Goal: Transaction & Acquisition: Purchase product/service

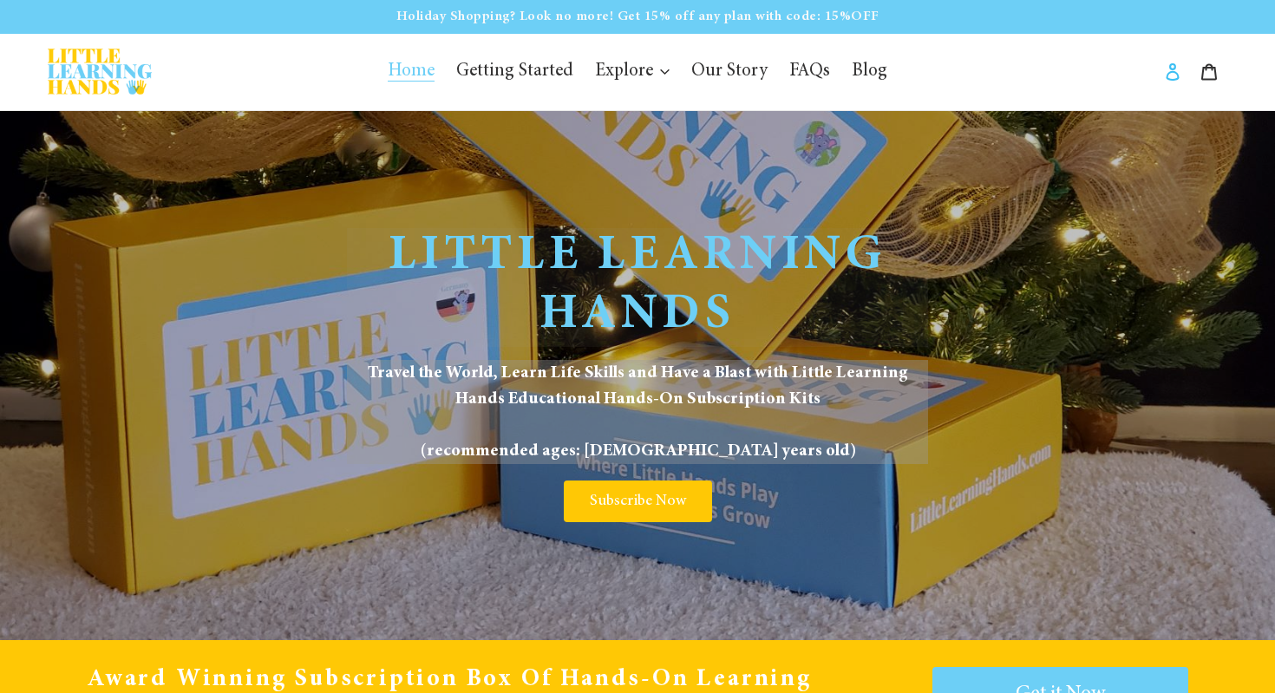
click at [1170, 79] on icon at bounding box center [1171, 71] width 13 height 17
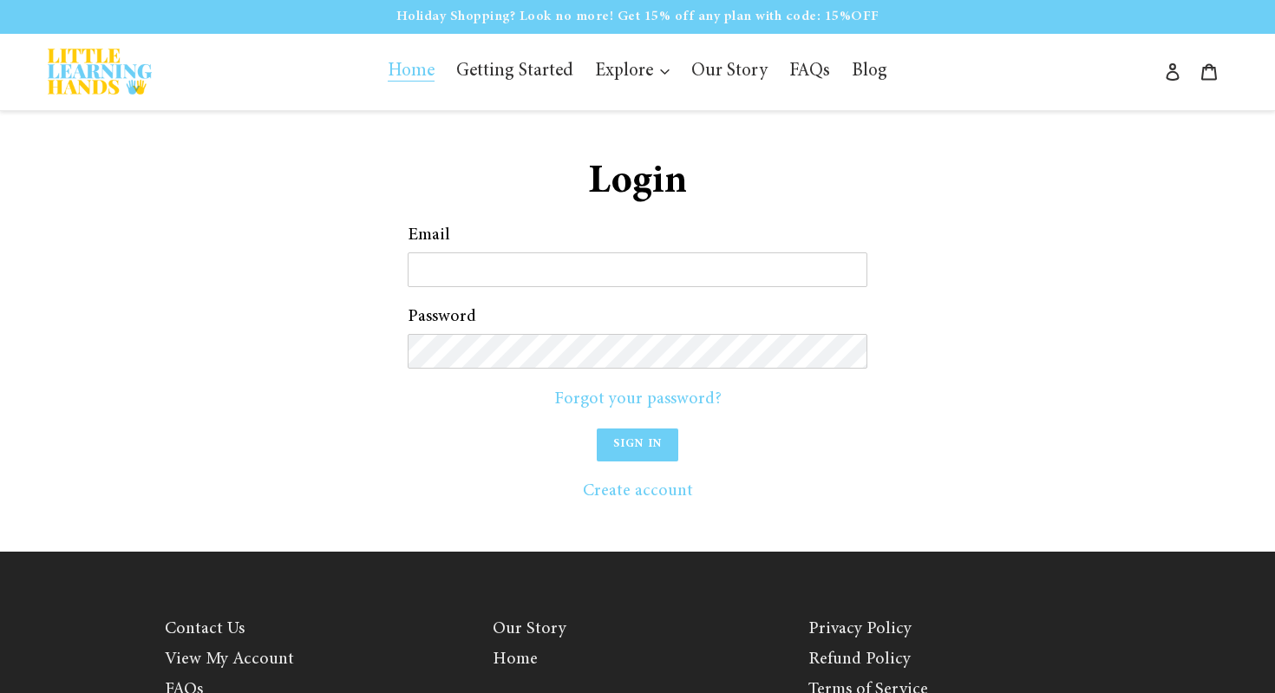
click at [423, 58] on link "Home" at bounding box center [411, 71] width 64 height 33
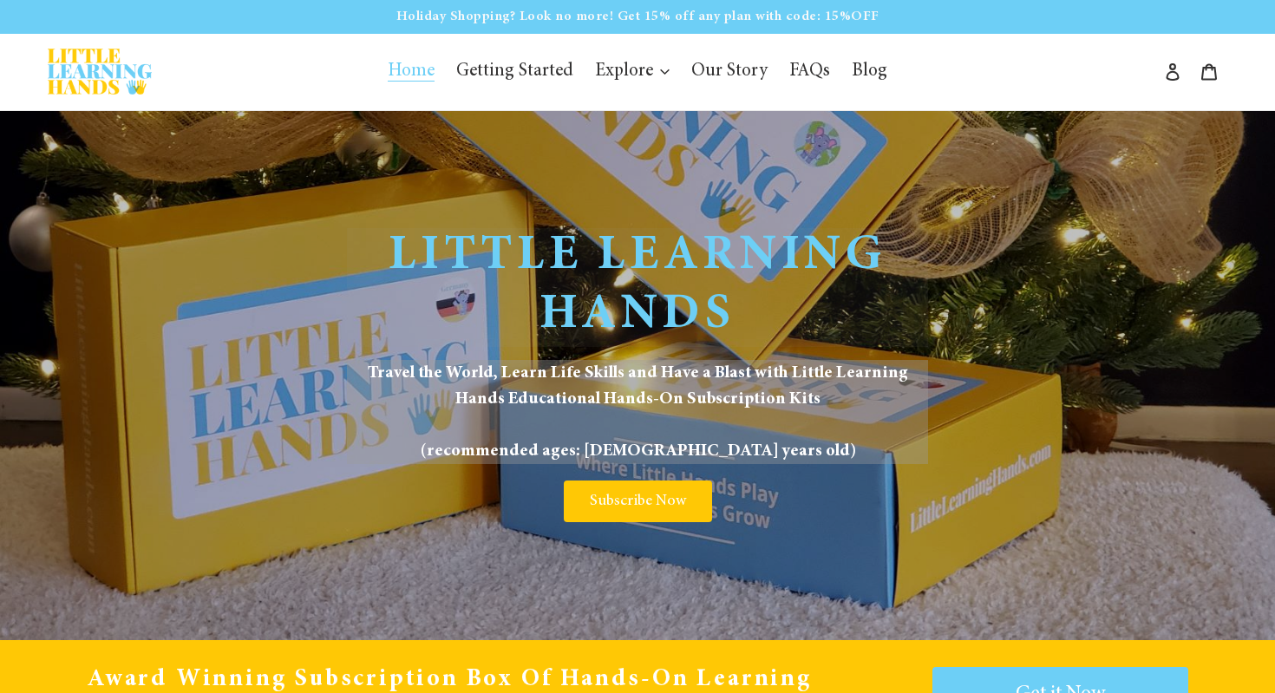
click at [566, 19] on p "Holiday Shopping? Look no more! Get 15% off any plan with code: 15%OFF" at bounding box center [637, 16] width 1271 height 29
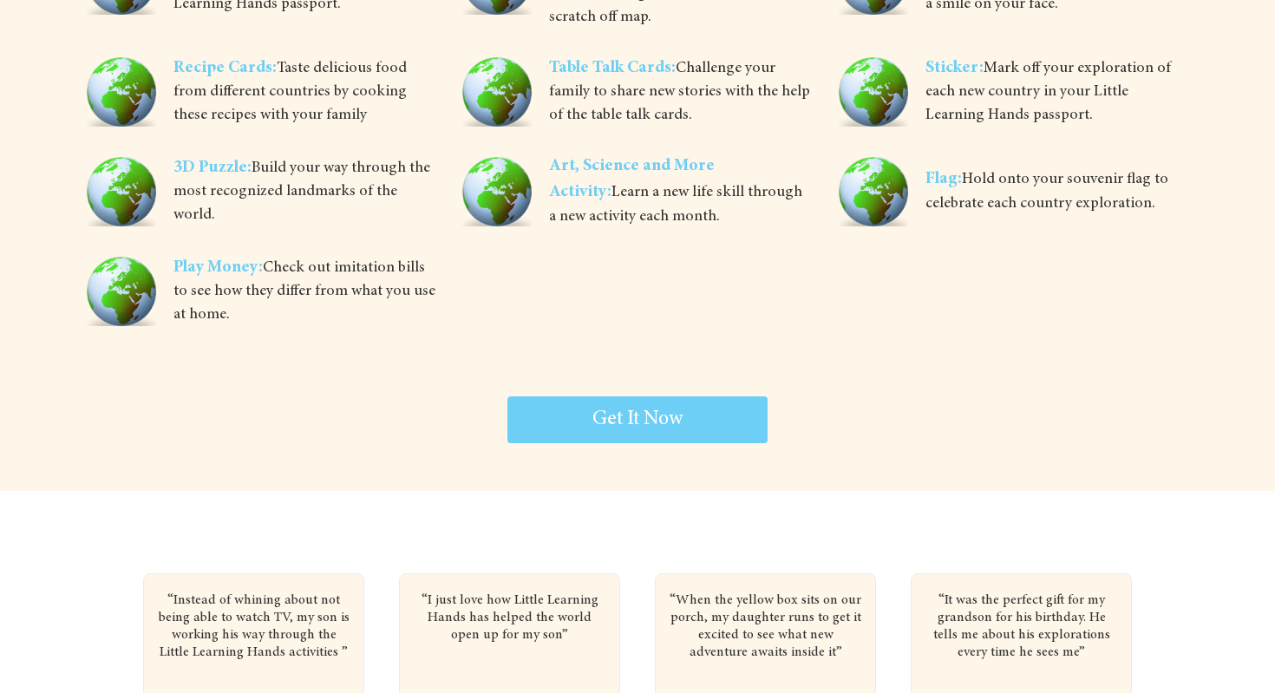
scroll to position [3770, 0]
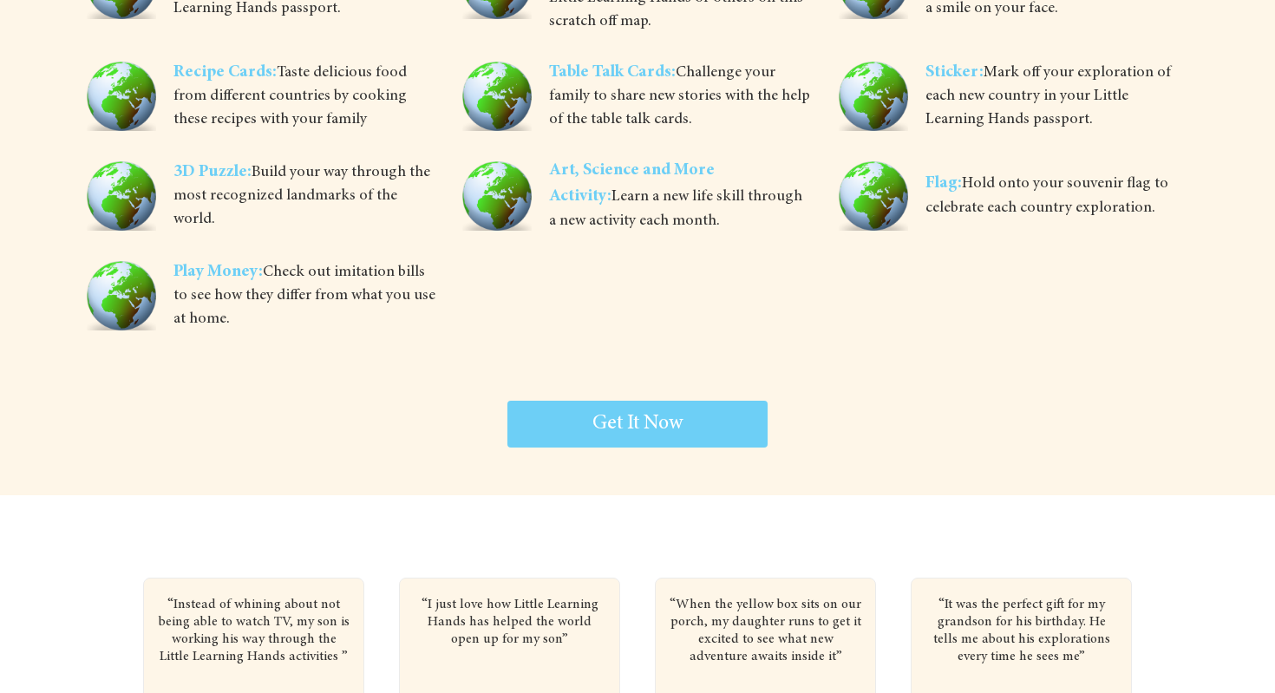
click at [201, 178] on span "3D Puzzle:" at bounding box center [212, 172] width 78 height 16
click at [314, 187] on span "3D Puzzle: Build your way through the most recognized landmarks of the world." at bounding box center [304, 196] width 263 height 73
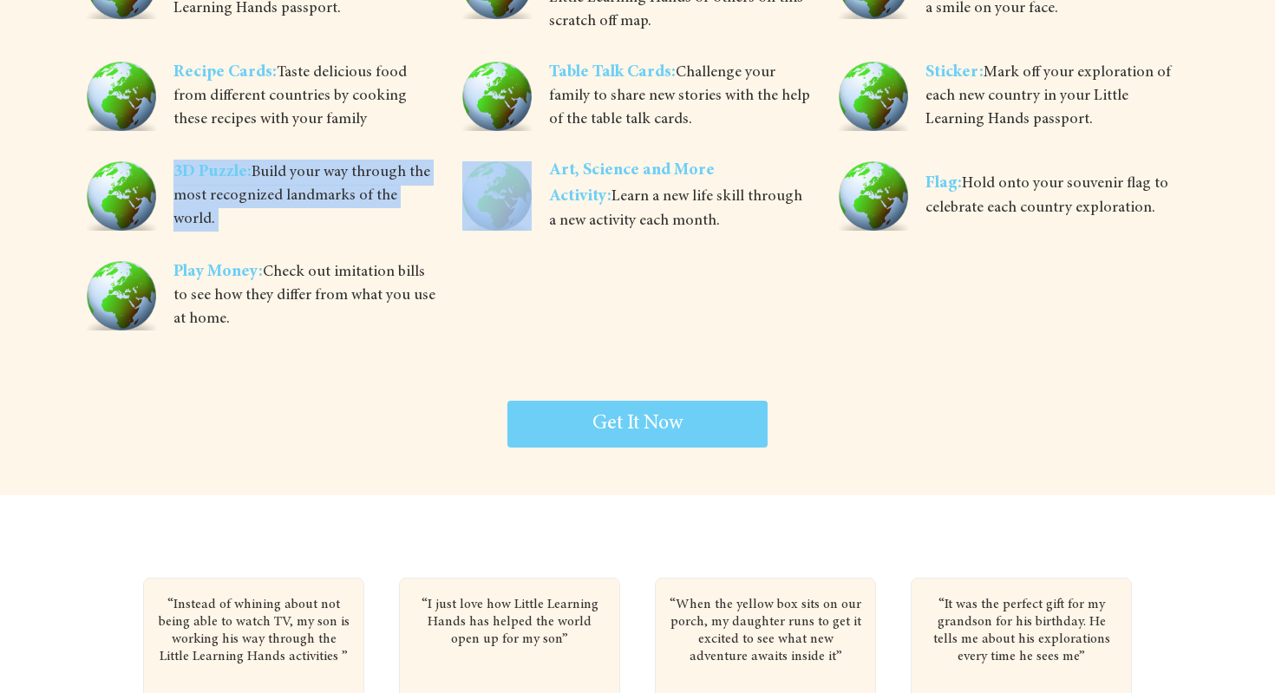
click at [314, 187] on span "3D Puzzle: Build your way through the most recognized landmarks of the world." at bounding box center [304, 196] width 263 height 73
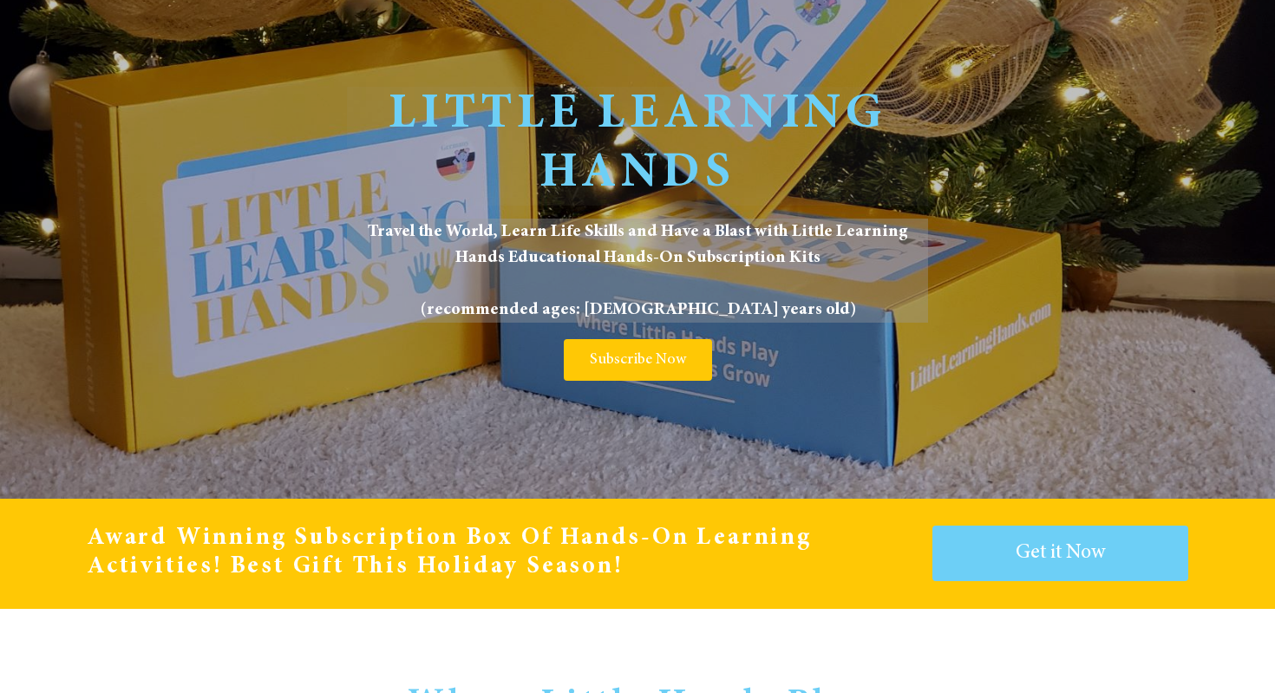
scroll to position [0, 0]
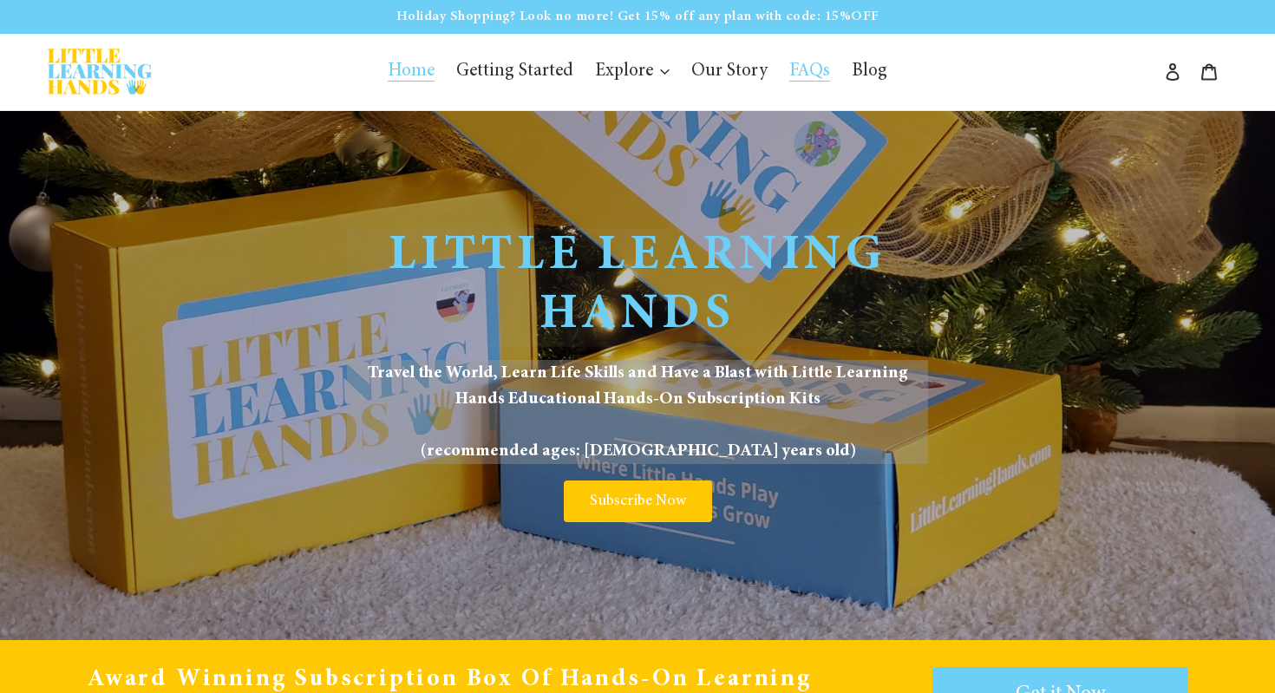
click at [812, 77] on span "FAQs" at bounding box center [809, 71] width 41 height 19
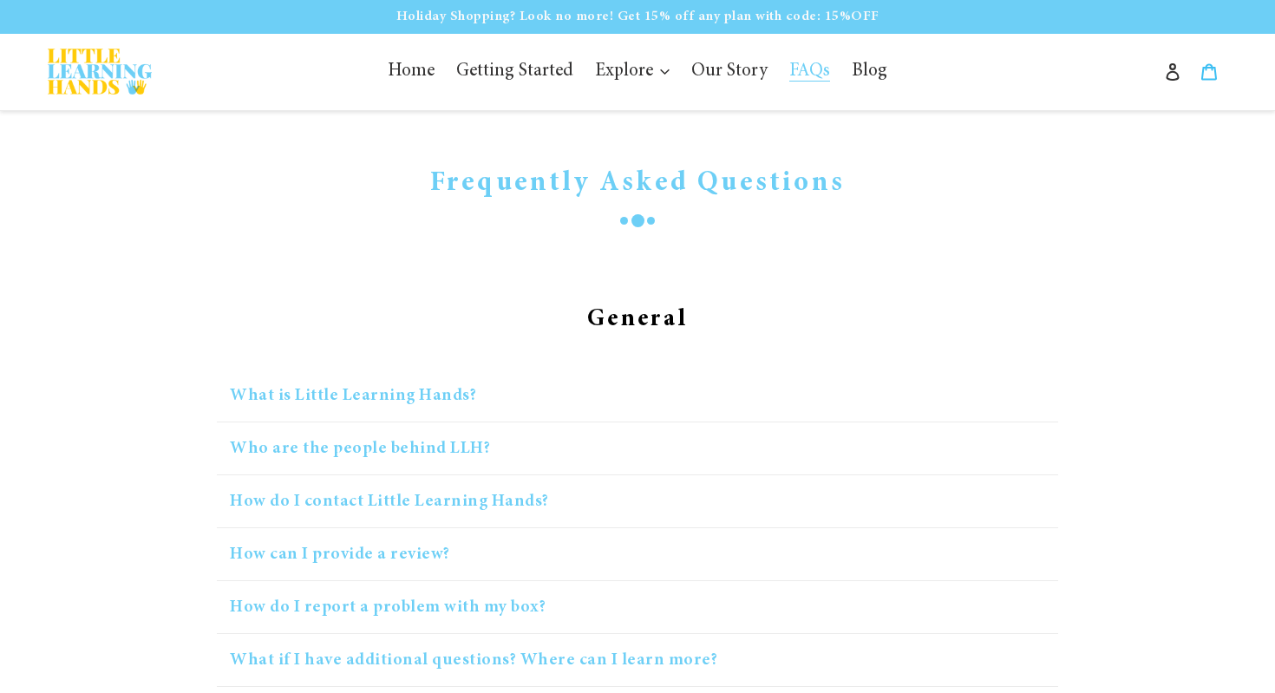
click at [1215, 69] on icon at bounding box center [1209, 72] width 16 height 16
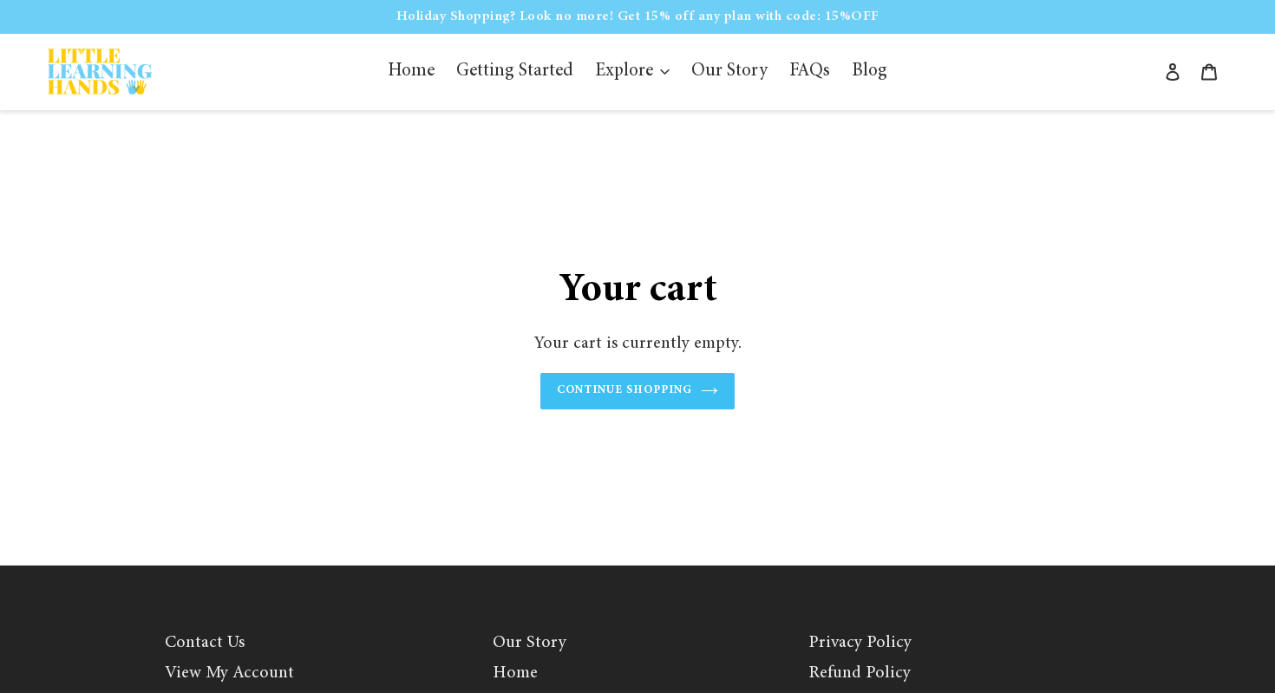
click at [701, 380] on link "Continue shopping" at bounding box center [637, 391] width 195 height 36
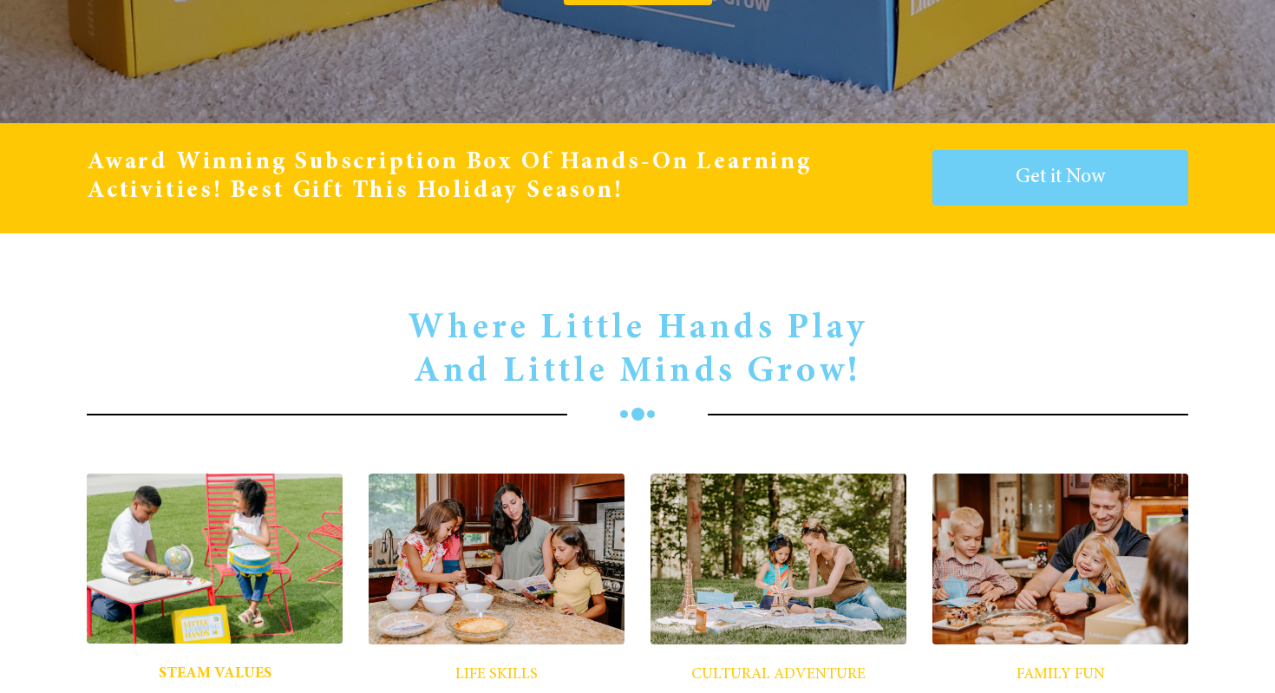
scroll to position [518, 0]
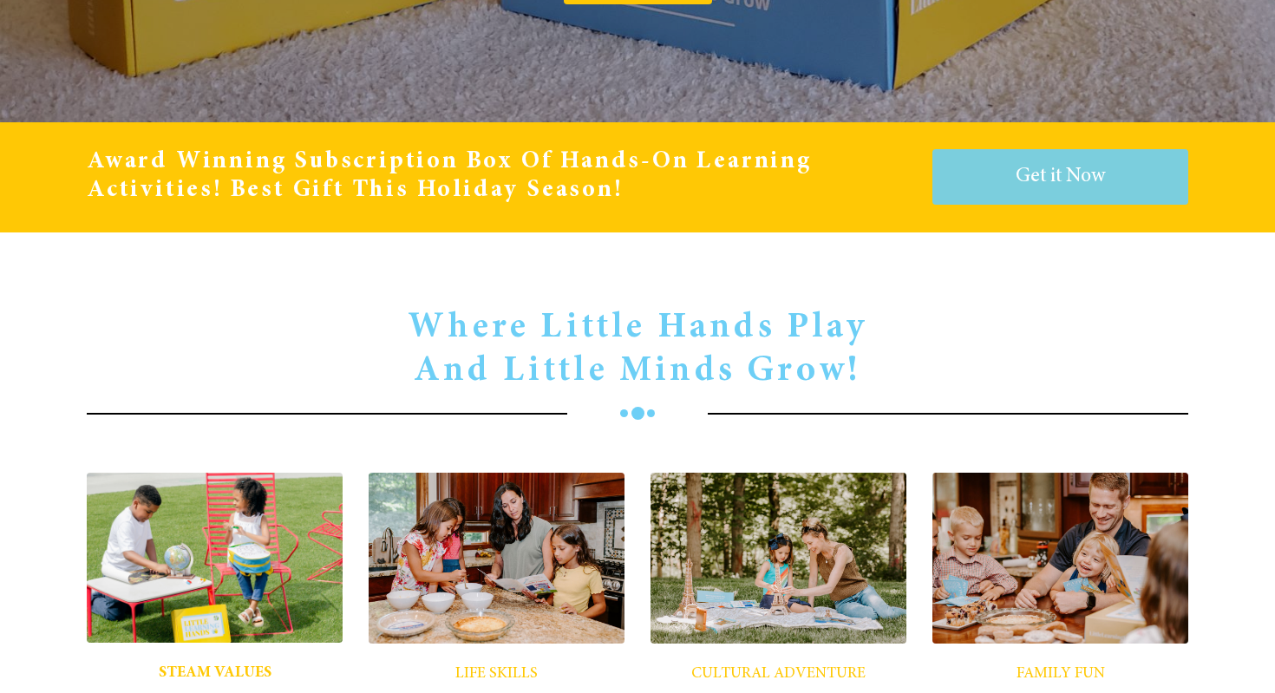
click at [1034, 166] on span "Get it Now" at bounding box center [1059, 176] width 89 height 21
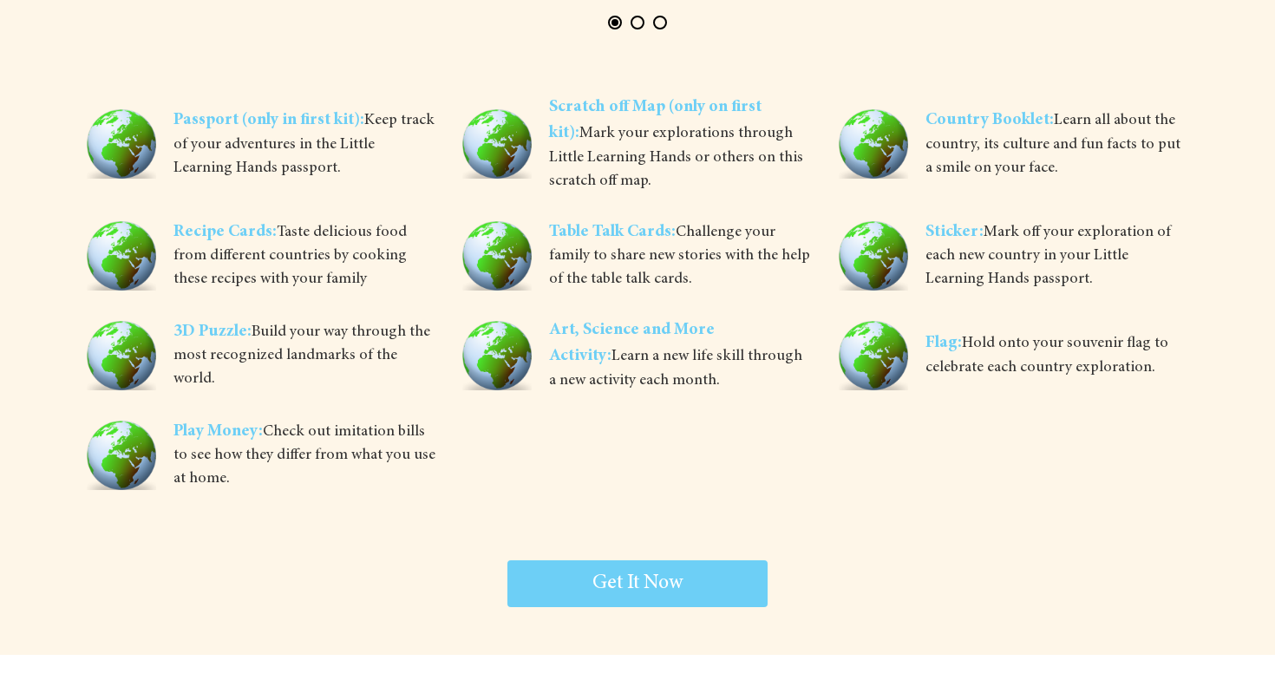
scroll to position [3611, 0]
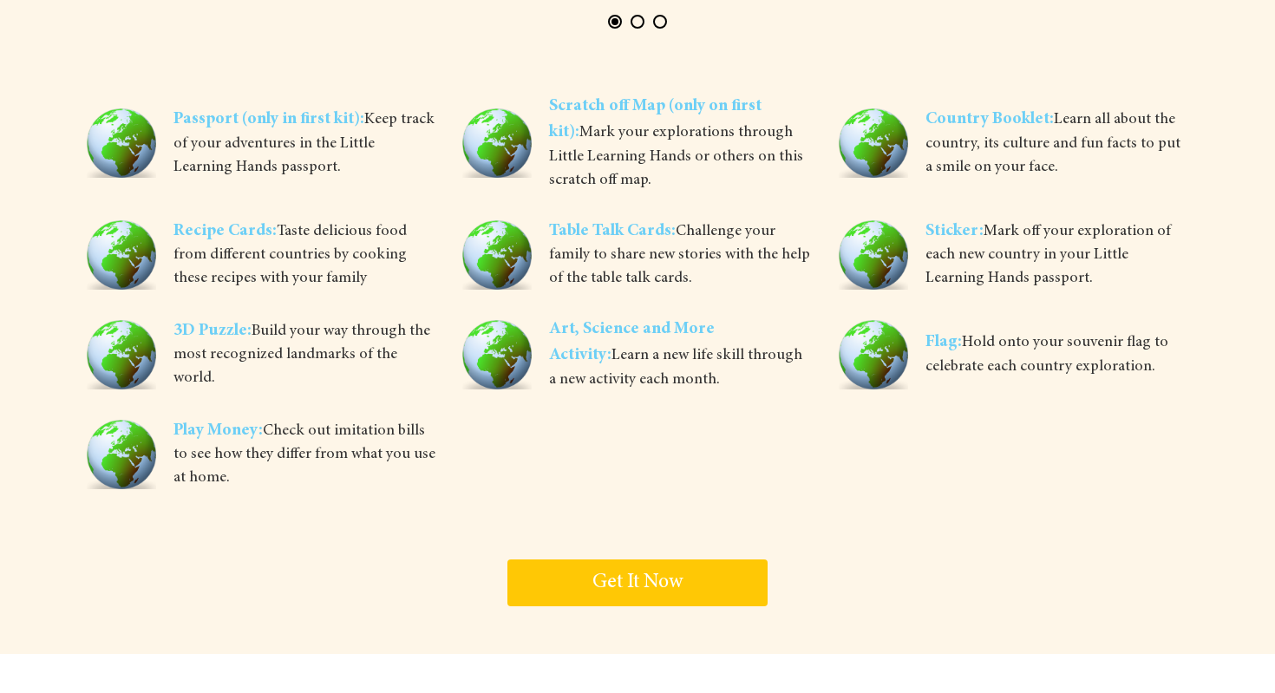
click at [714, 587] on link "Get It Now" at bounding box center [637, 582] width 260 height 47
click at [652, 578] on span "Get It Now" at bounding box center [637, 582] width 90 height 21
click at [590, 565] on link "Get It Now" at bounding box center [637, 582] width 260 height 47
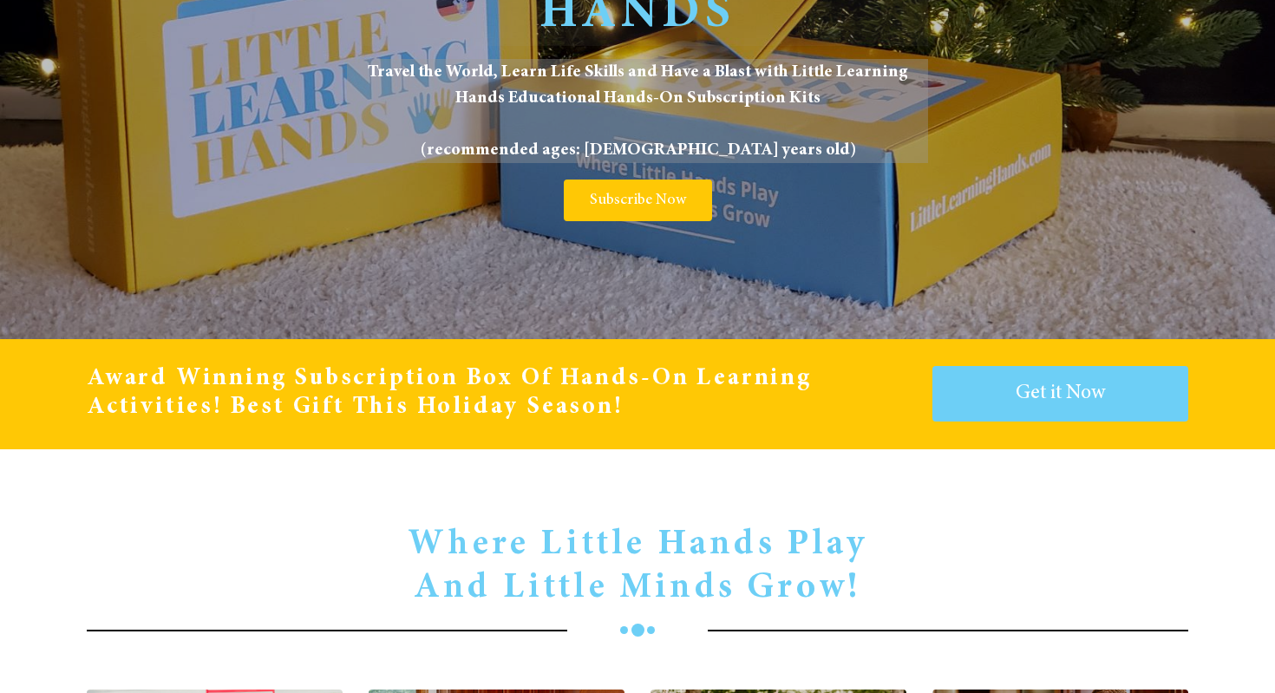
scroll to position [0, 0]
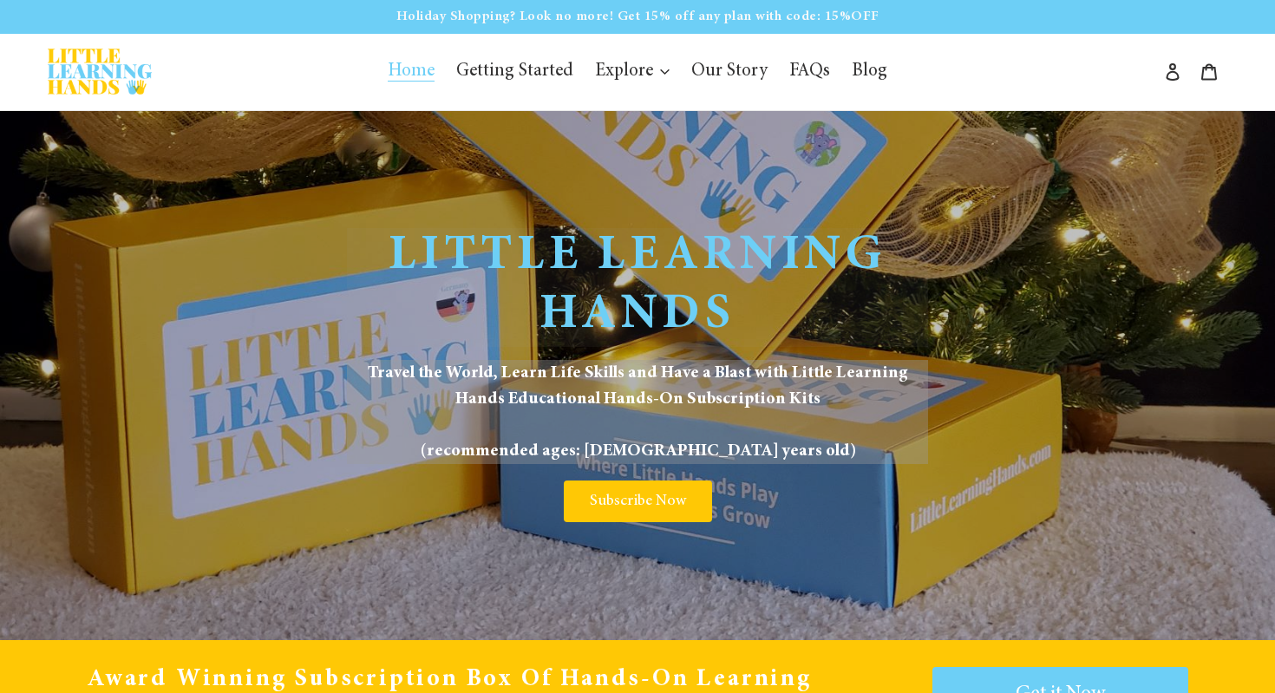
click at [423, 75] on span "Home" at bounding box center [411, 71] width 47 height 19
click at [460, 11] on p "Holiday Shopping? Look no more! Get 15% off any plan with code: 15%OFF" at bounding box center [637, 16] width 1271 height 29
click at [824, 28] on p "Holiday Shopping? Look no more! Get 15% off any plan with code: 15%OFF" at bounding box center [637, 16] width 1271 height 29
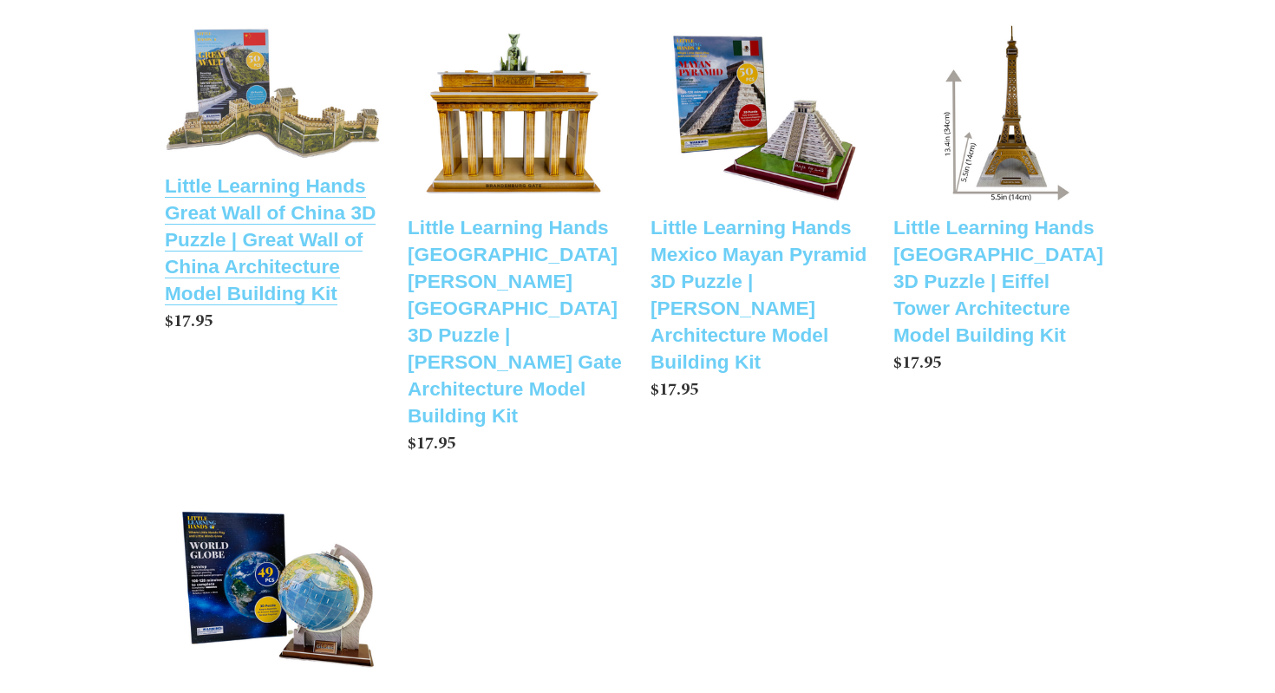
scroll to position [1149, 0]
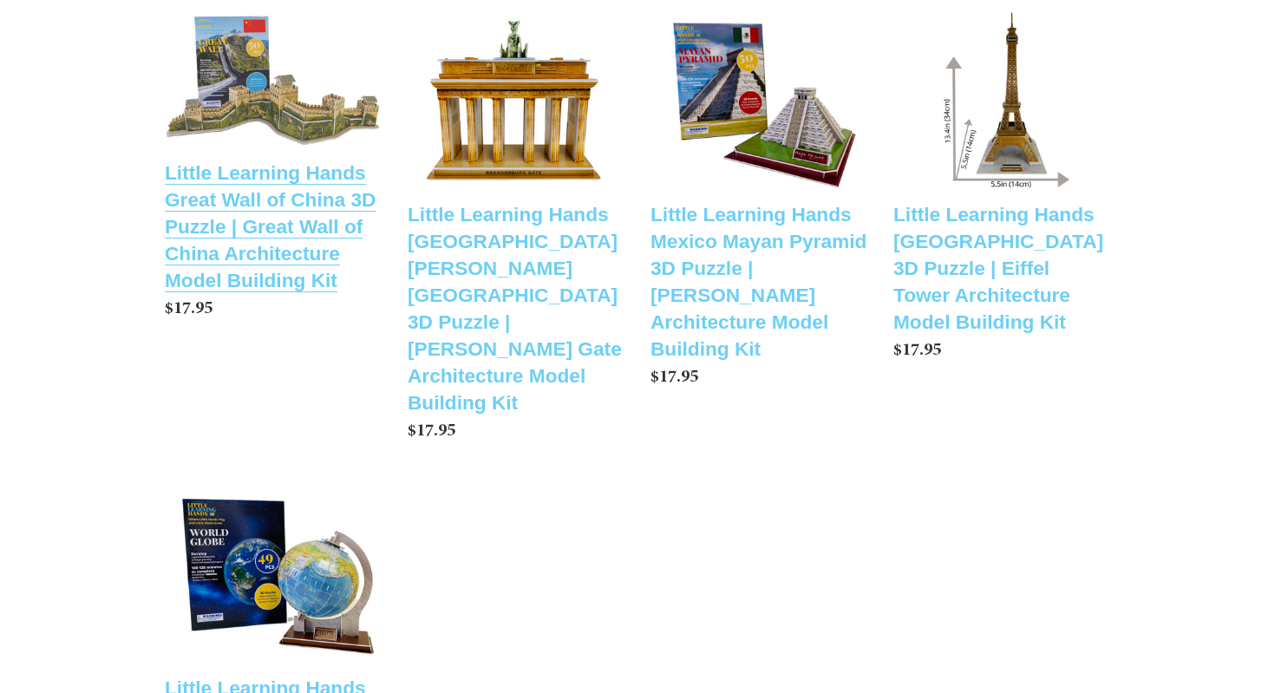
click at [229, 225] on link "Little Learning Hands Great Wall of China 3D Puzzle | Great Wall of China Archi…" at bounding box center [273, 169] width 217 height 321
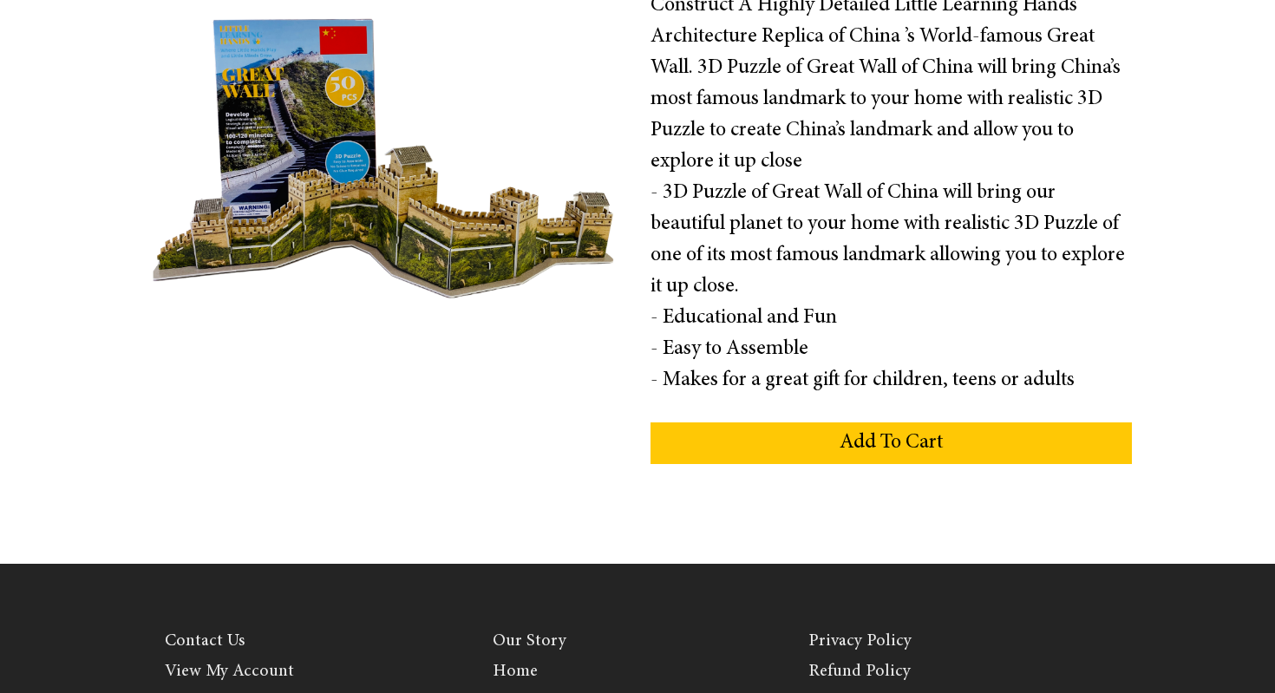
scroll to position [382, 0]
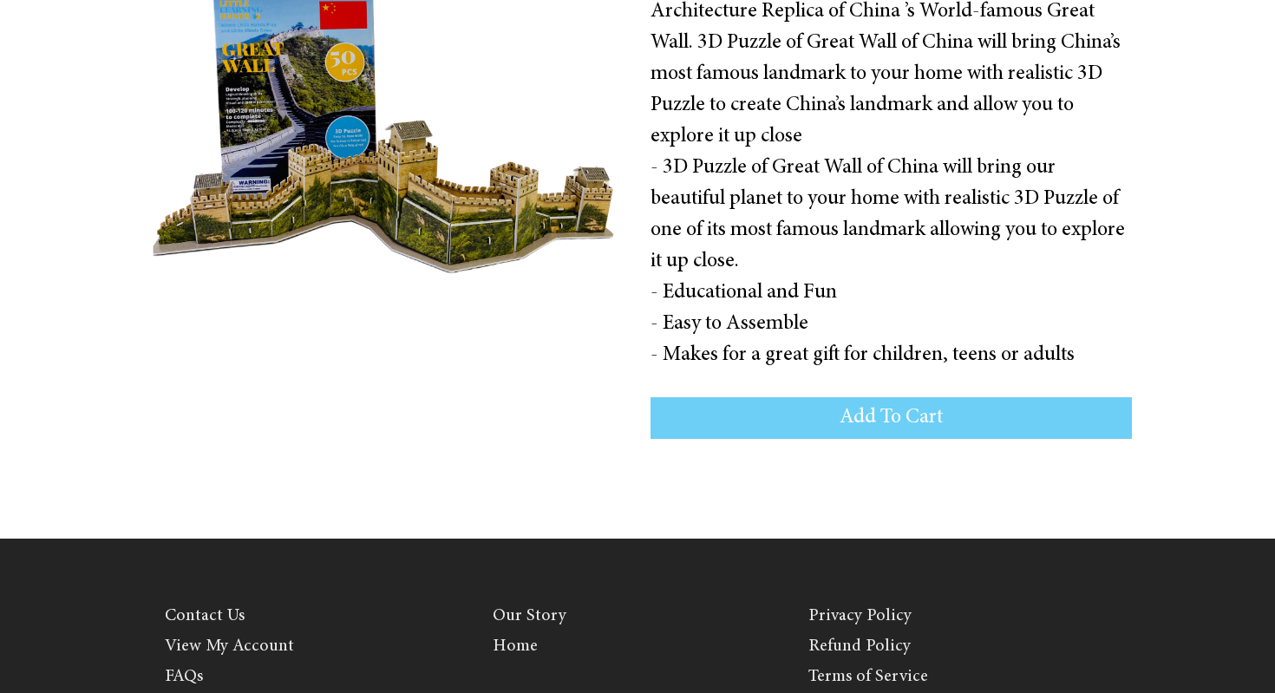
click at [765, 419] on button "Add To Cart" at bounding box center [890, 418] width 481 height 42
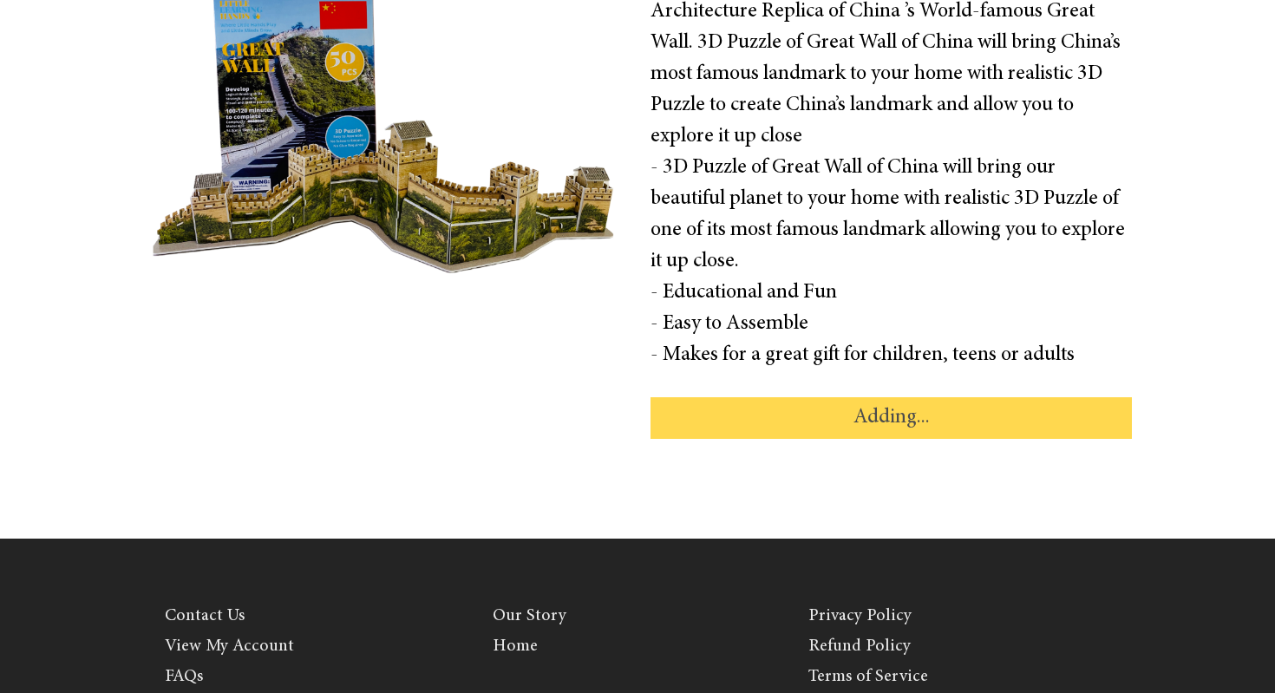
click at [827, 435] on div "Add To Cart Adding..." at bounding box center [890, 418] width 481 height 42
click at [855, 427] on div "Add To Cart Adding..." at bounding box center [890, 418] width 481 height 42
click at [891, 435] on div "Add To Cart Adding..." at bounding box center [890, 418] width 481 height 42
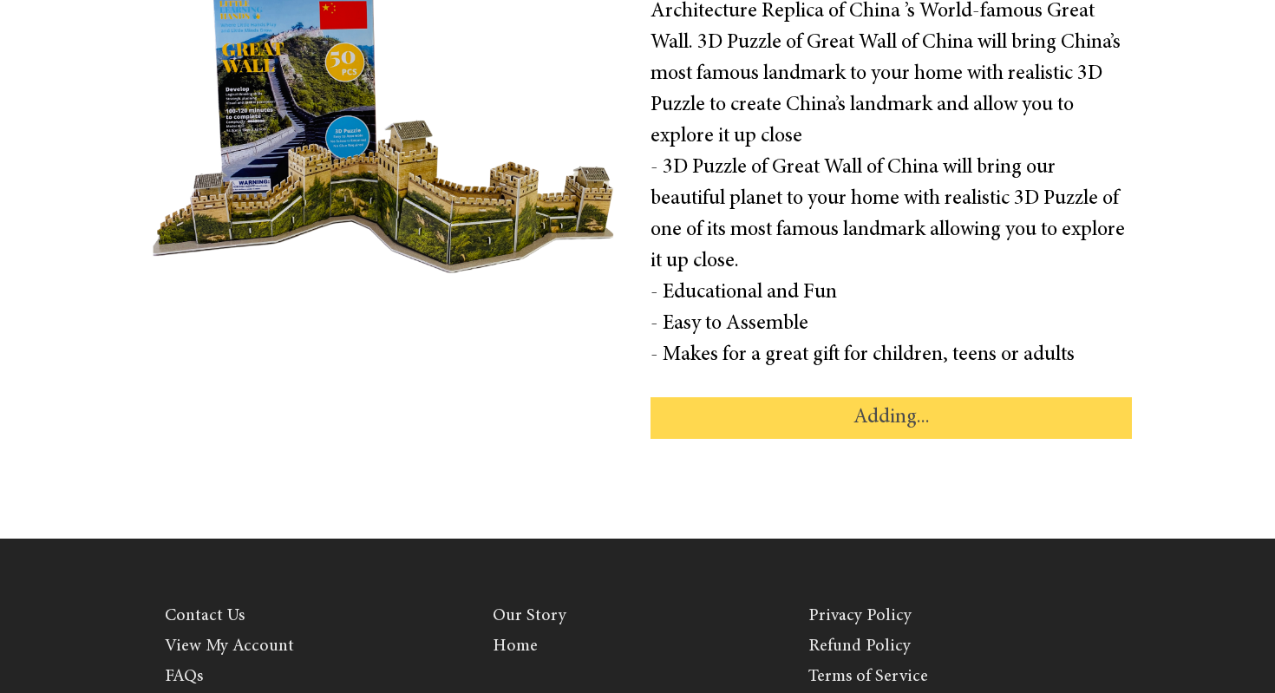
click at [891, 435] on div "Add To Cart Adding..." at bounding box center [890, 418] width 481 height 42
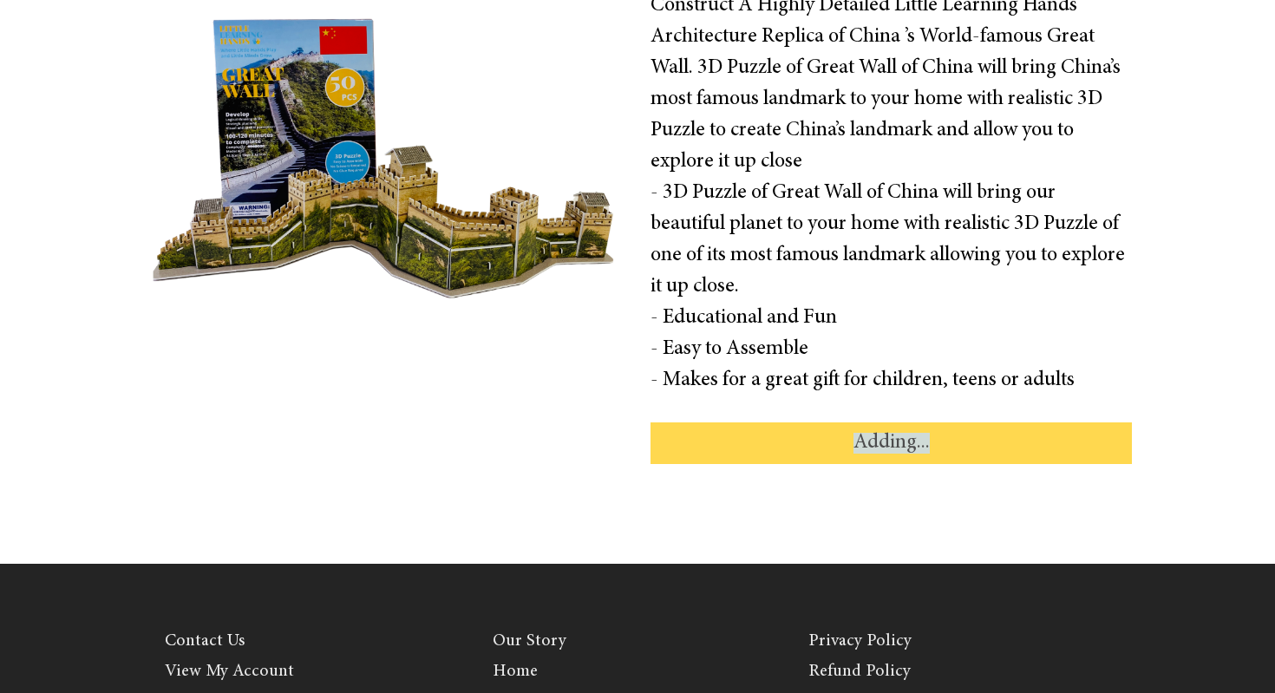
scroll to position [359, 0]
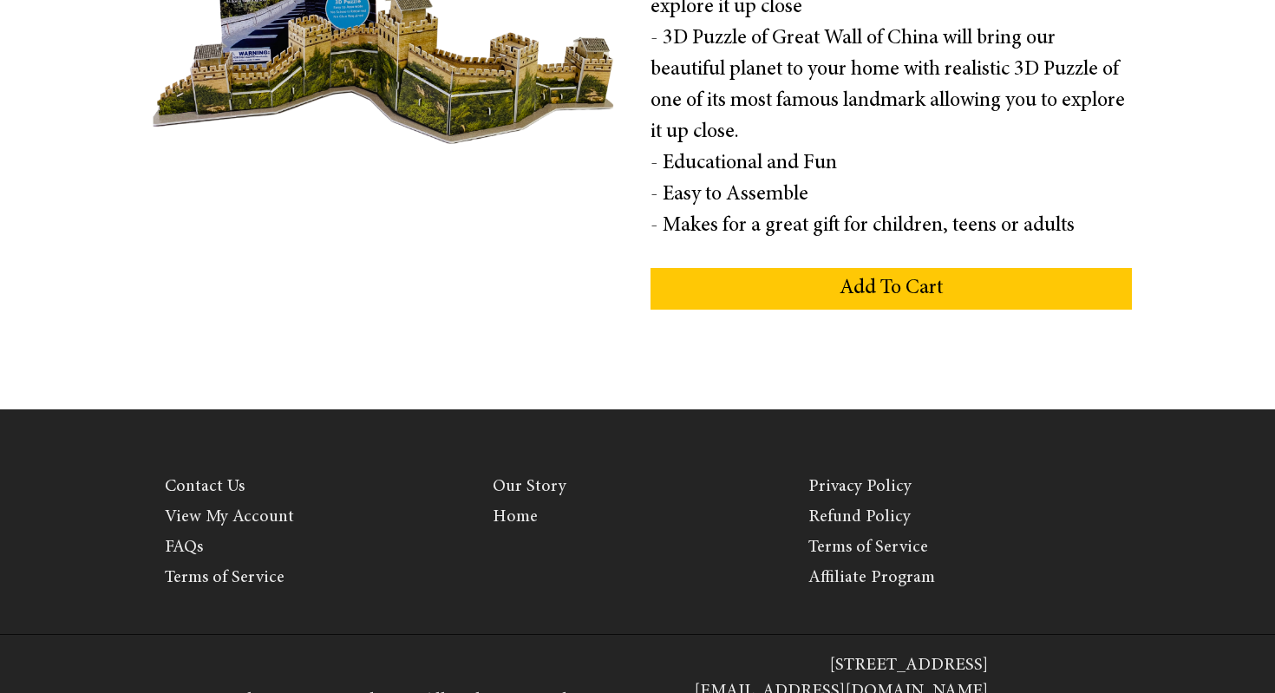
scroll to position [519, 0]
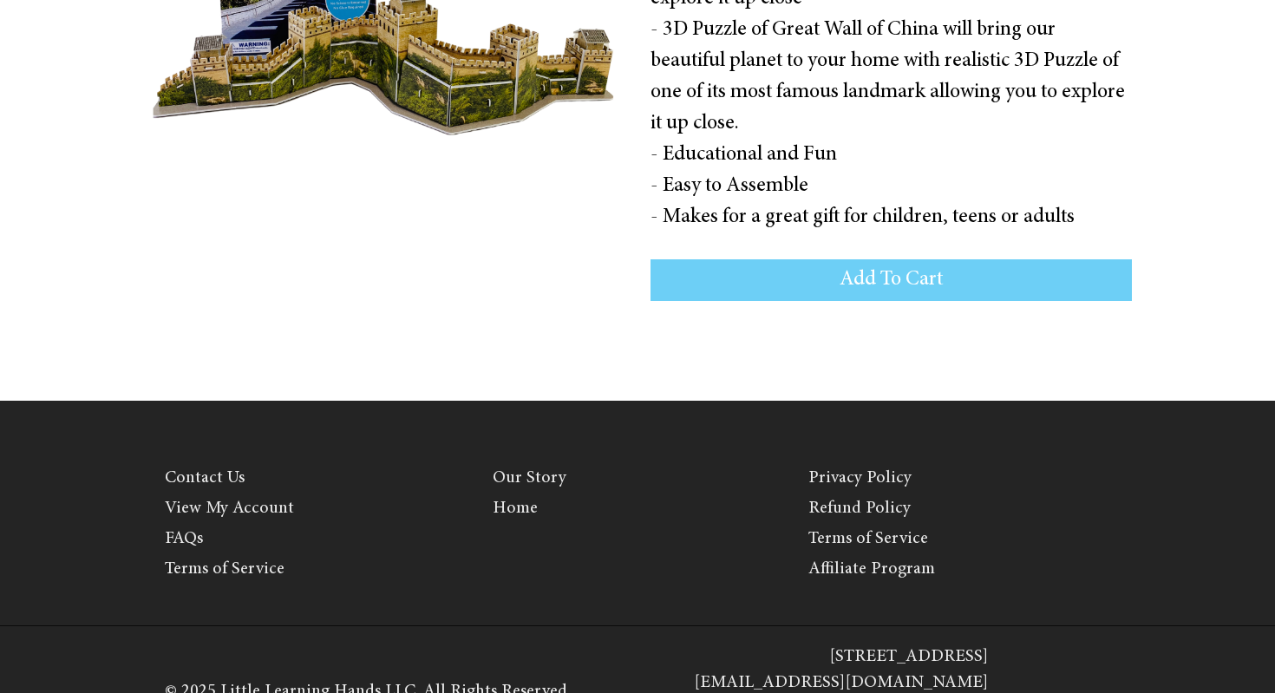
click at [772, 278] on button "Add To Cart" at bounding box center [890, 280] width 481 height 42
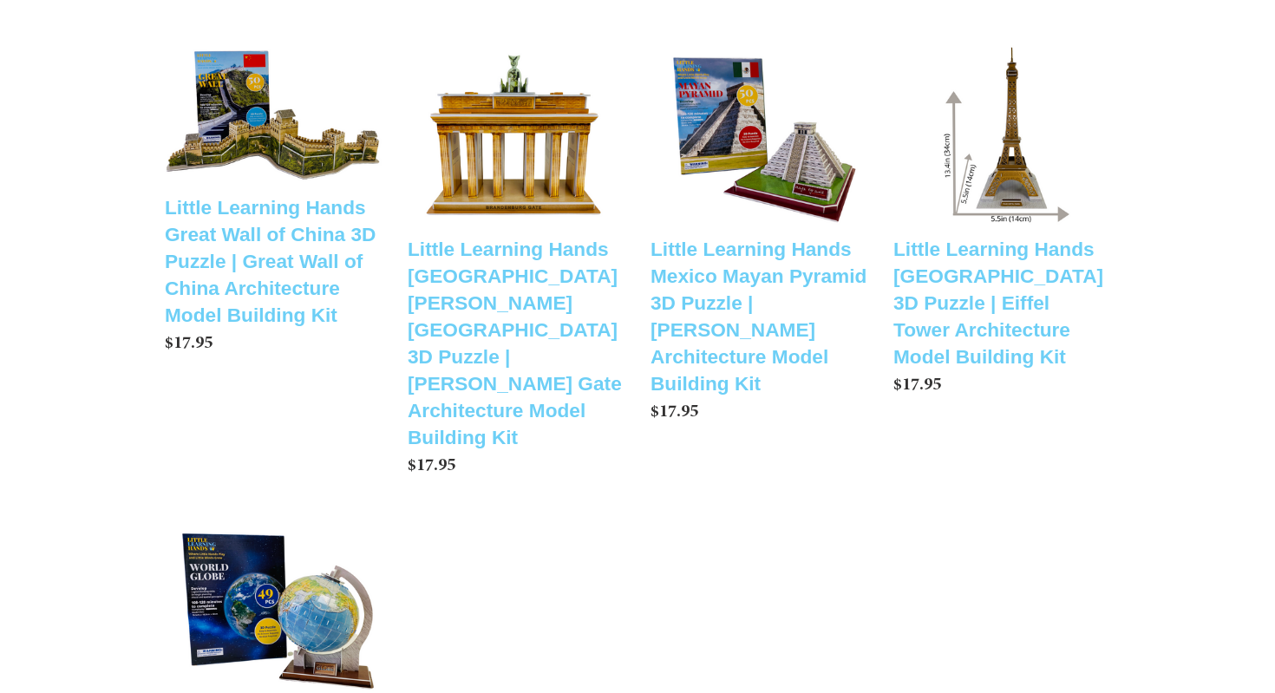
scroll to position [1115, 0]
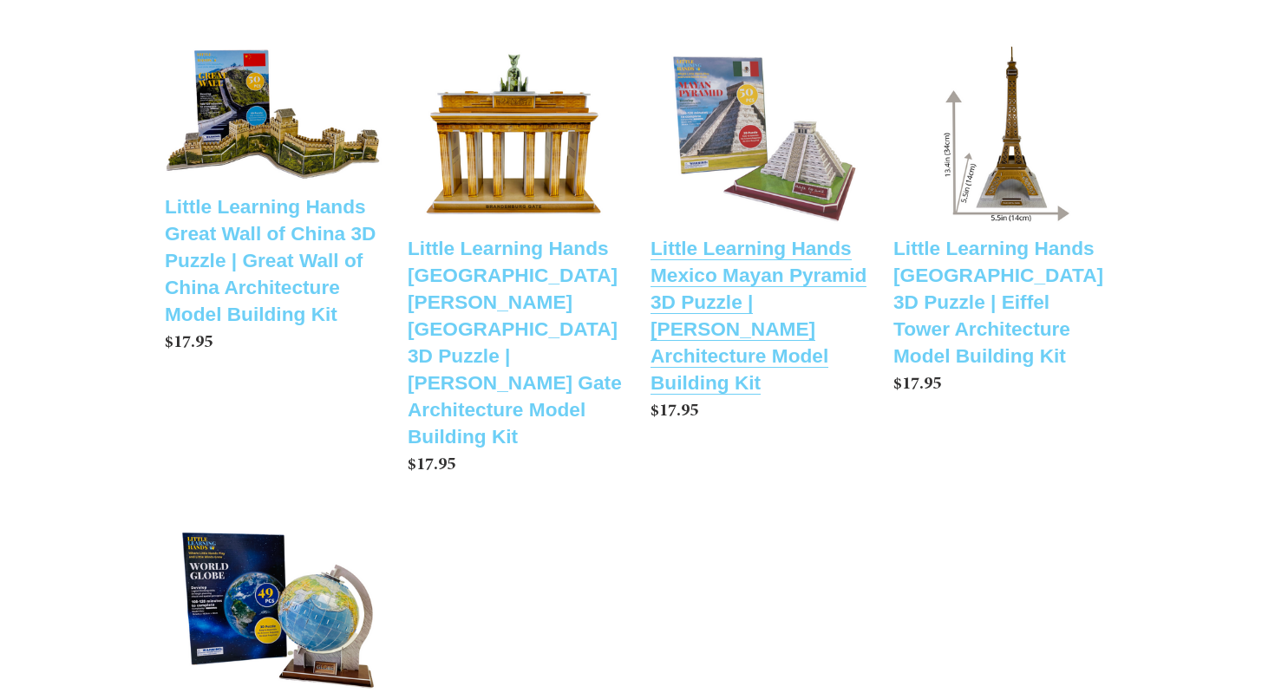
click at [753, 339] on link "Little Learning Hands Mexico Mayan Pyramid 3D Puzzle | [PERSON_NAME] Architectu…" at bounding box center [758, 236] width 217 height 389
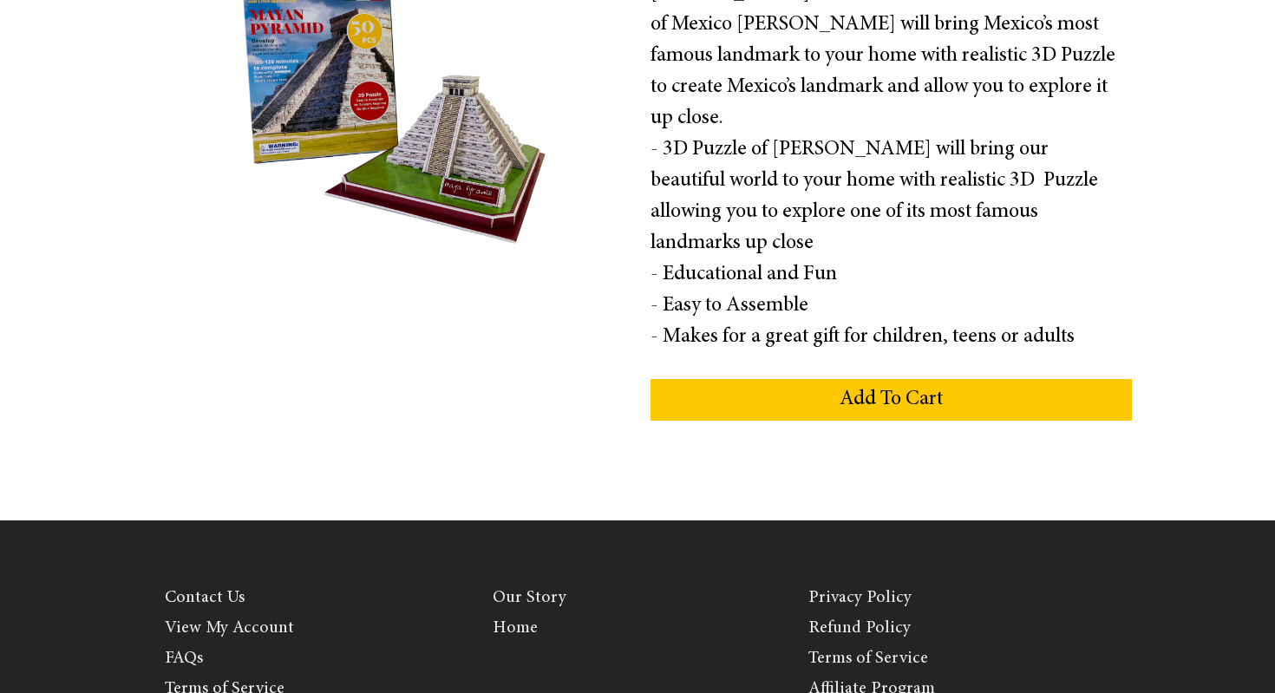
scroll to position [443, 0]
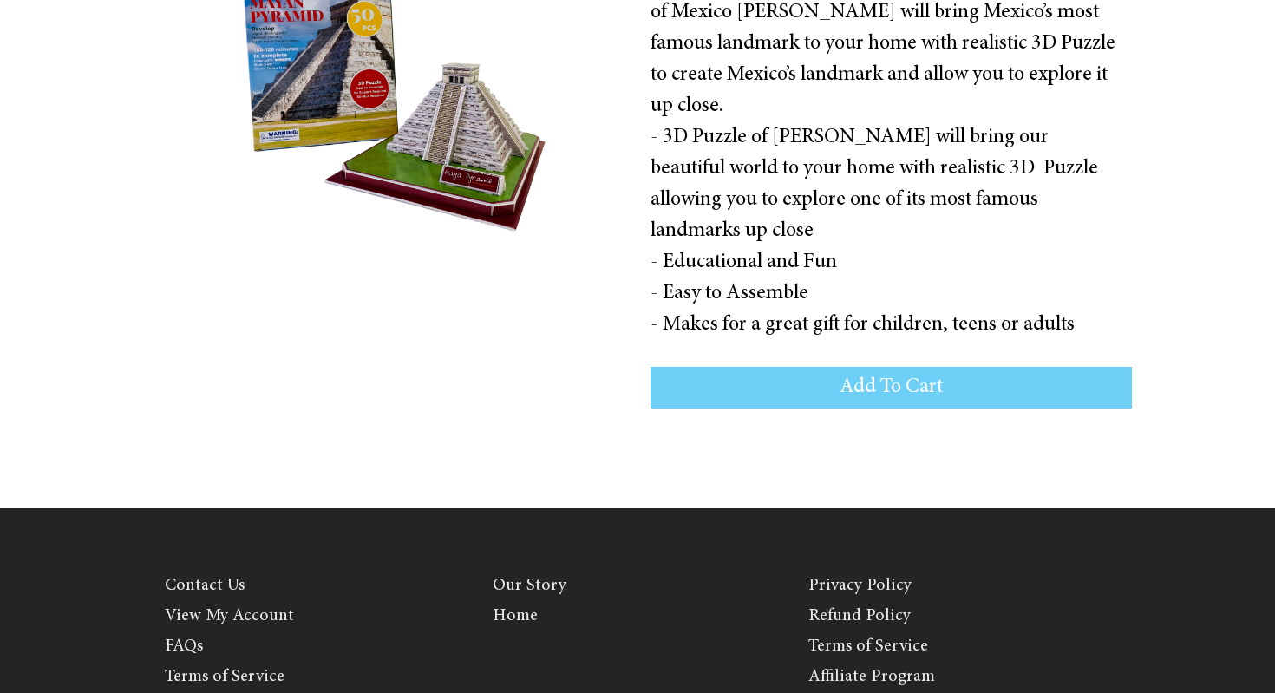
click at [817, 367] on button "Add To Cart" at bounding box center [890, 388] width 481 height 42
